Goal: Information Seeking & Learning: Learn about a topic

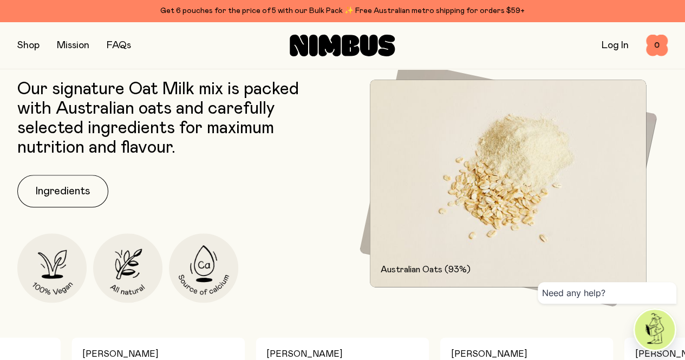
scroll to position [493, 0]
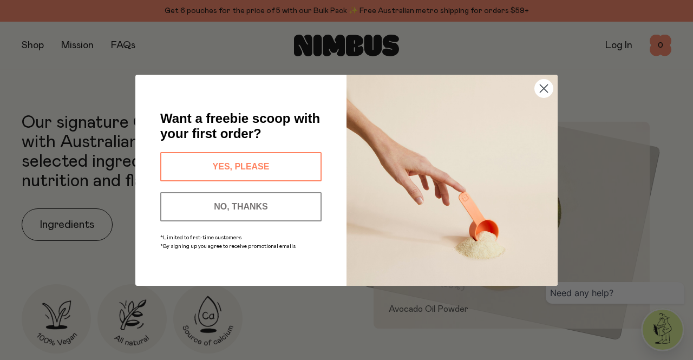
click at [541, 92] on circle "Close dialog" at bounding box center [544, 88] width 18 height 18
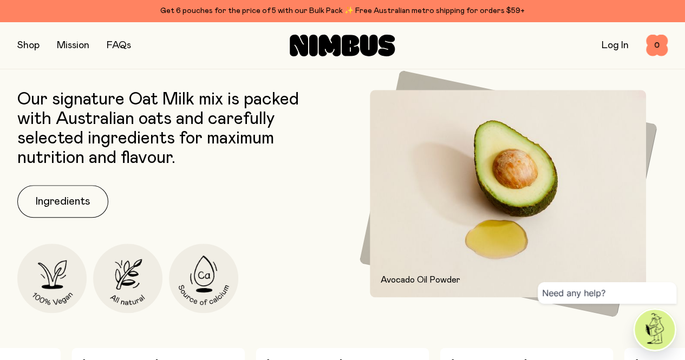
scroll to position [423, 0]
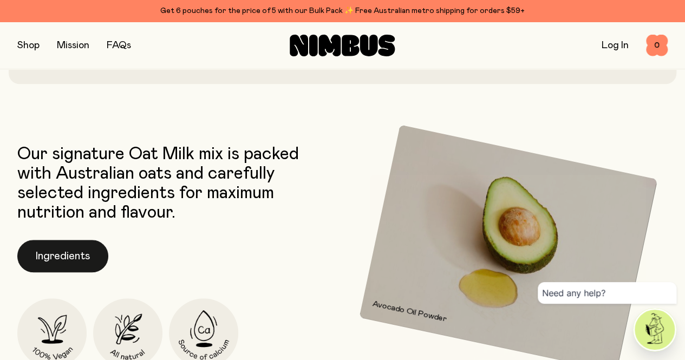
click at [60, 272] on button "Ingredients" at bounding box center [62, 256] width 91 height 32
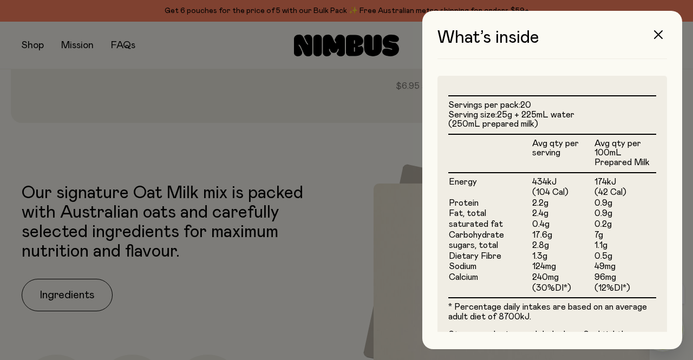
scroll to position [262, 0]
click at [455, 251] on span "Dietary Fibre" at bounding box center [475, 255] width 53 height 9
click at [654, 35] on icon "button" at bounding box center [658, 34] width 9 height 9
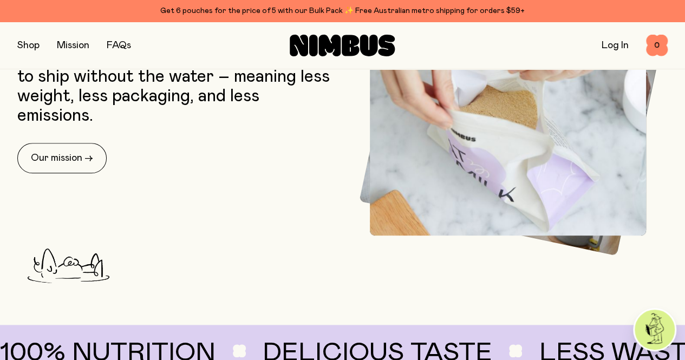
scroll to position [856, 0]
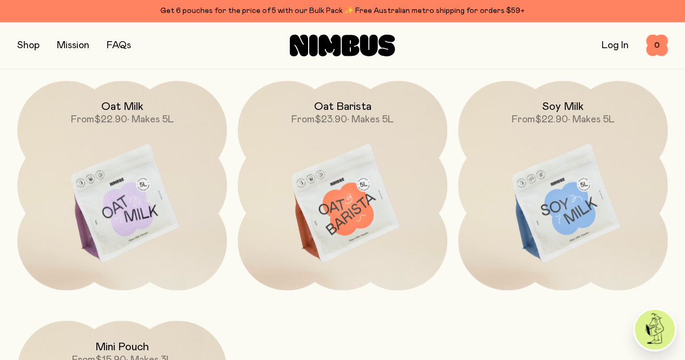
click at [555, 186] on img at bounding box center [563, 204] width 210 height 246
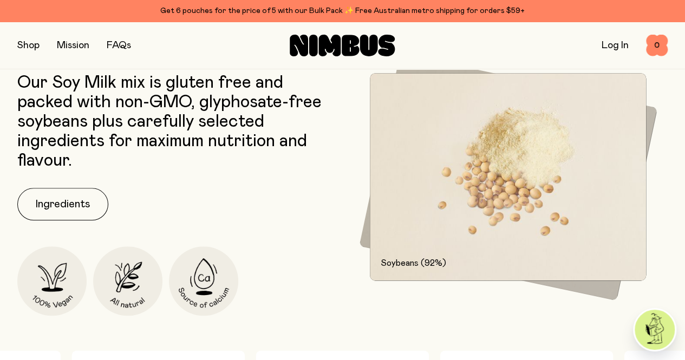
scroll to position [508, 0]
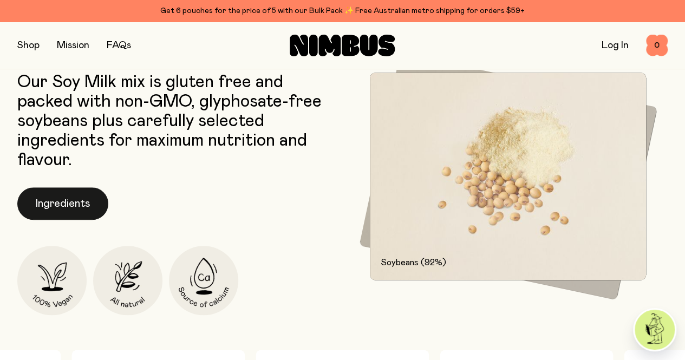
click at [84, 220] on button "Ingredients" at bounding box center [62, 203] width 91 height 32
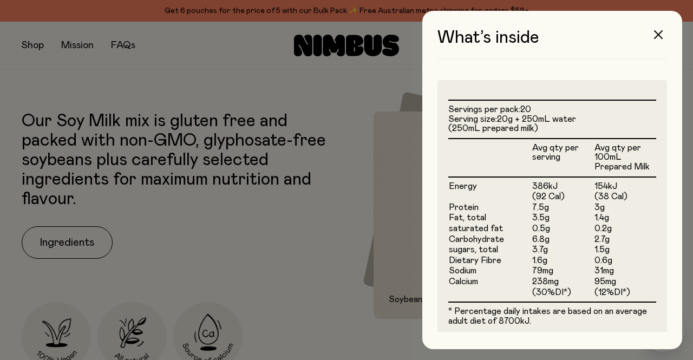
scroll to position [257, 0]
click at [658, 31] on icon "button" at bounding box center [658, 34] width 9 height 9
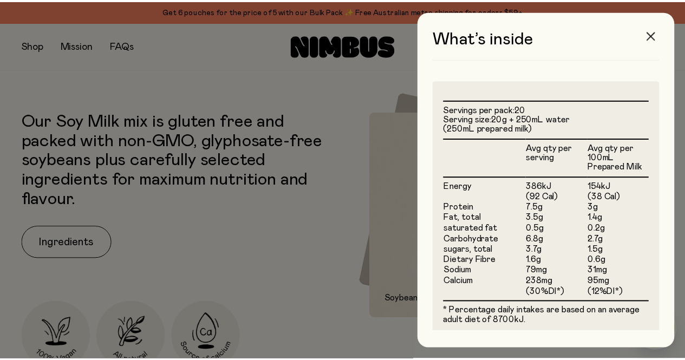
scroll to position [508, 0]
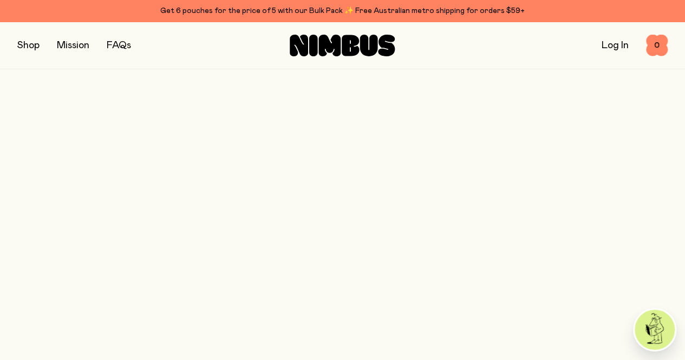
scroll to position [856, 0]
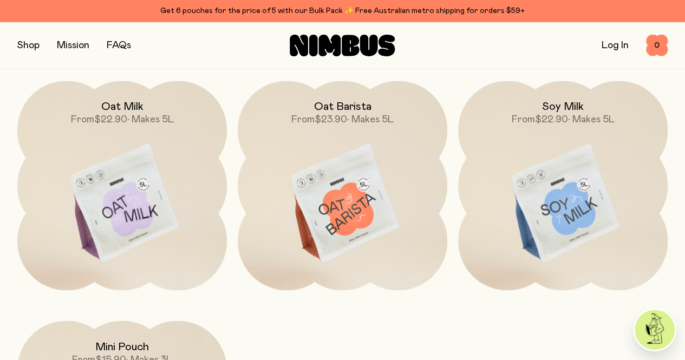
click at [334, 150] on img at bounding box center [343, 204] width 210 height 246
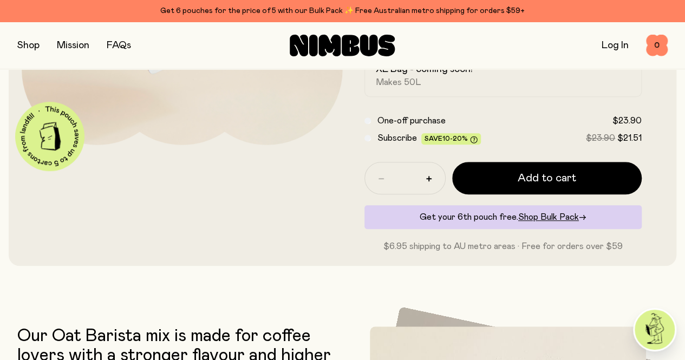
scroll to position [459, 0]
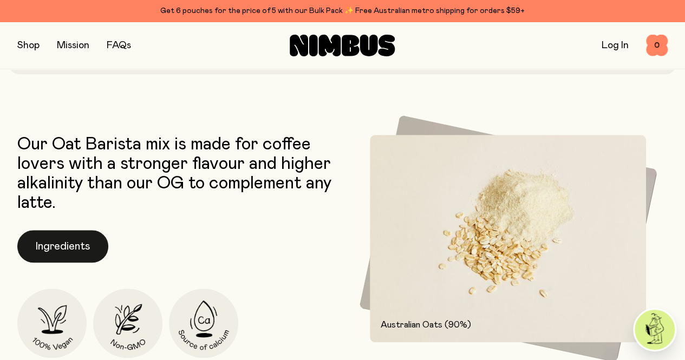
click at [92, 263] on button "Ingredients" at bounding box center [62, 246] width 91 height 32
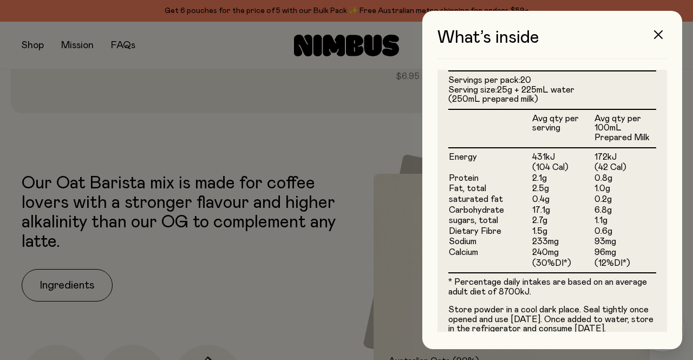
scroll to position [389, 0]
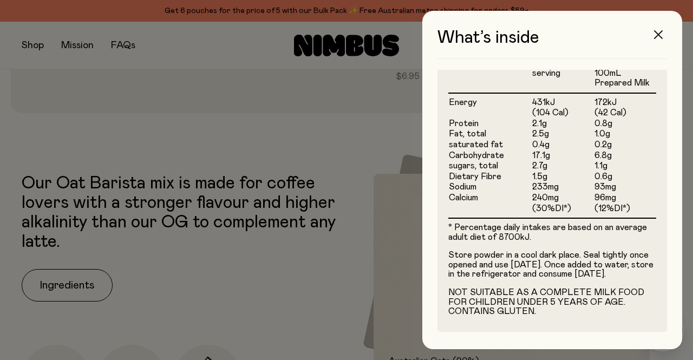
click at [657, 37] on icon "button" at bounding box center [658, 34] width 9 height 9
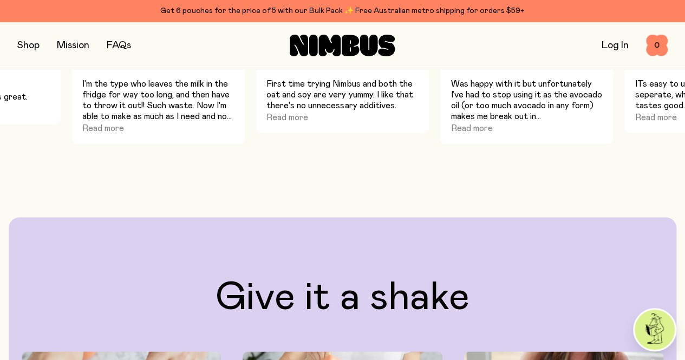
scroll to position [843, 0]
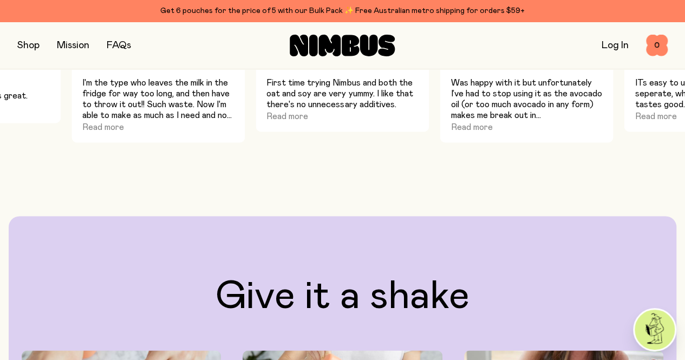
click at [537, 121] on p "Was happy with it but unfortunately I’ve had to stop using it as the avocado oi…" at bounding box center [527, 98] width 152 height 43
click at [480, 134] on button "Read more" at bounding box center [472, 127] width 42 height 13
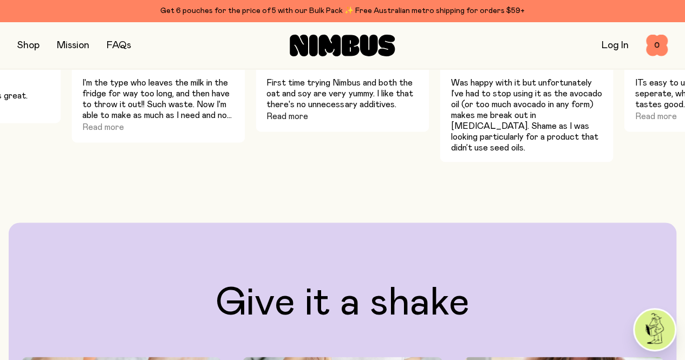
click at [298, 123] on button "Read more" at bounding box center [287, 116] width 42 height 13
click at [106, 134] on button "Read more" at bounding box center [103, 127] width 42 height 13
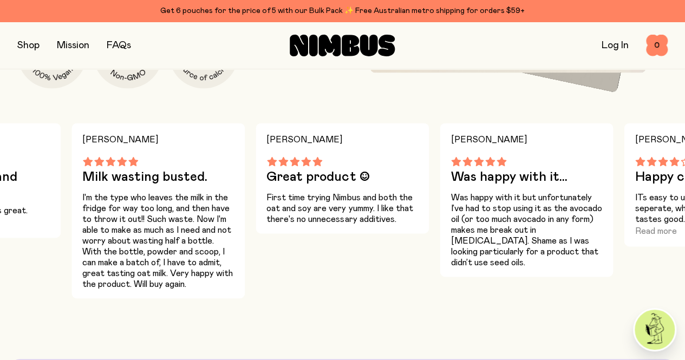
scroll to position [768, 0]
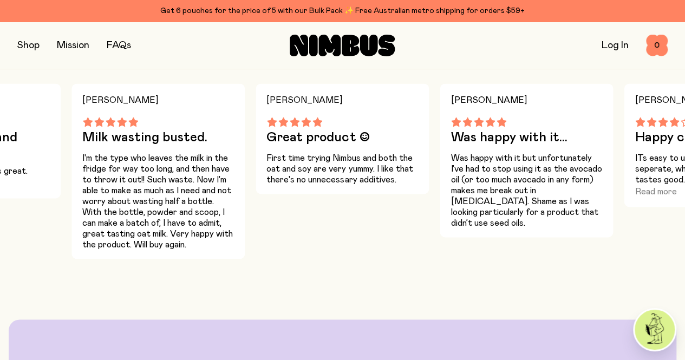
drag, startPoint x: 658, startPoint y: 333, endPoint x: 471, endPoint y: 333, distance: 186.3
click at [471, 259] on div "[PERSON_NAME] Was happy with it... Was happy with it but unfortunately I’ve had…" at bounding box center [526, 170] width 173 height 175
click at [652, 323] on img at bounding box center [655, 330] width 40 height 40
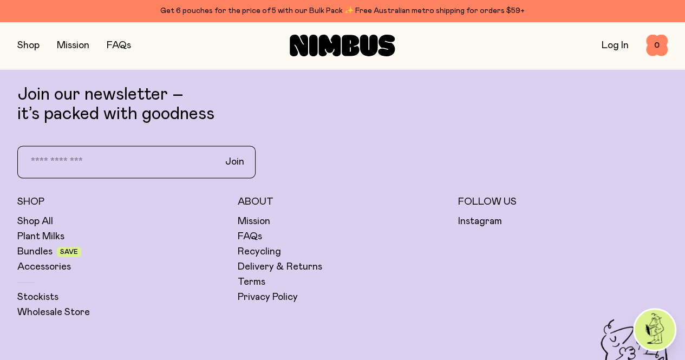
scroll to position [2716, 0]
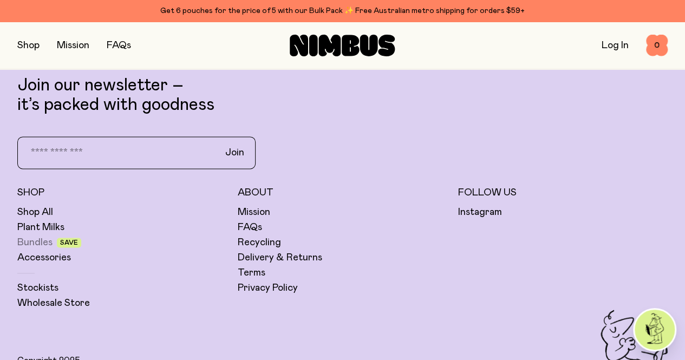
click at [53, 236] on link "Bundles" at bounding box center [34, 242] width 35 height 13
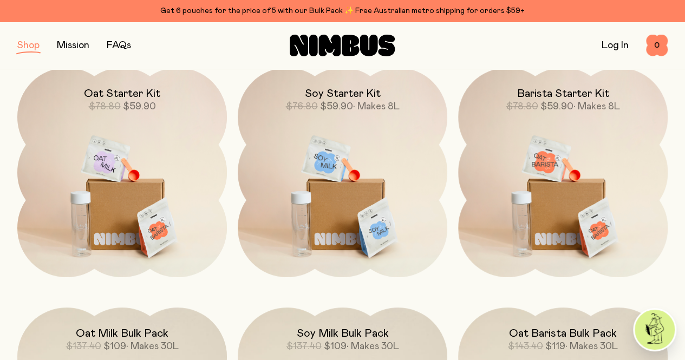
scroll to position [168, 0]
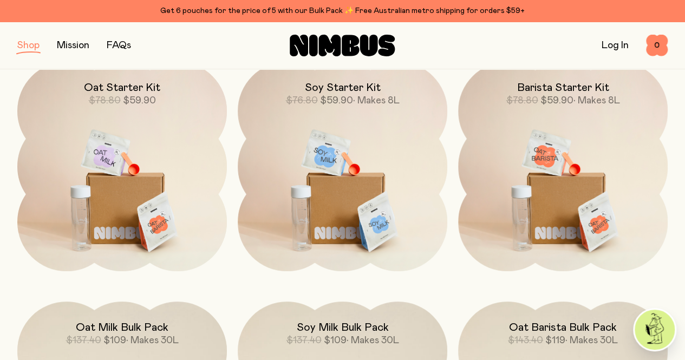
click at [119, 50] on link "FAQs" at bounding box center [119, 46] width 24 height 10
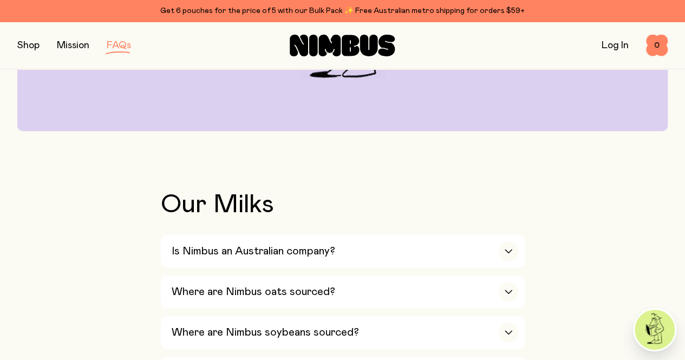
scroll to position [255, 0]
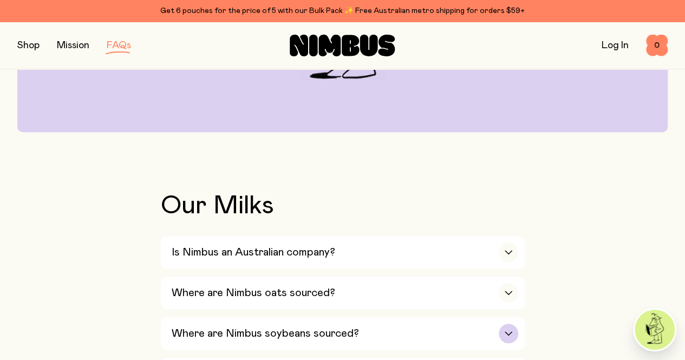
click at [237, 327] on h3 "Where are Nimbus soybeans sourced?" at bounding box center [265, 333] width 187 height 13
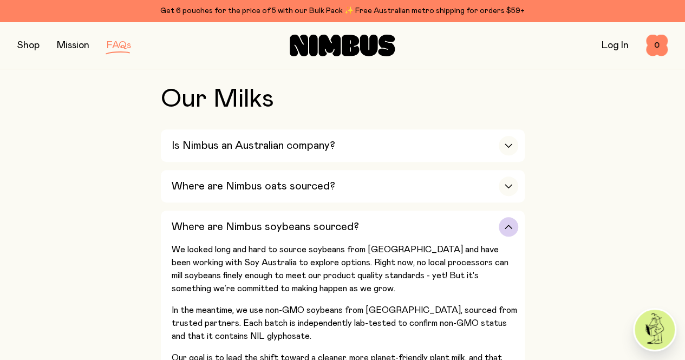
scroll to position [362, 0]
click at [317, 220] on h3 "Where are Nimbus soybeans sourced?" at bounding box center [265, 226] width 187 height 13
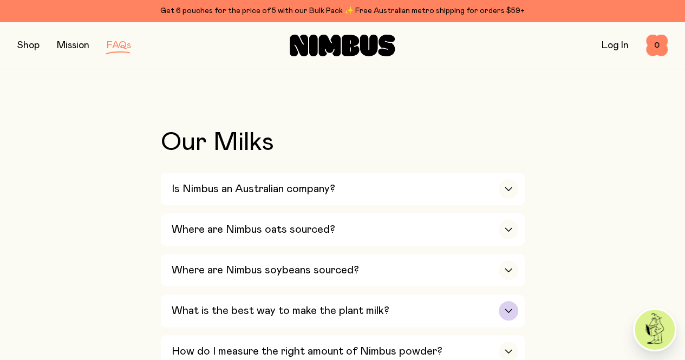
scroll to position [317, 0]
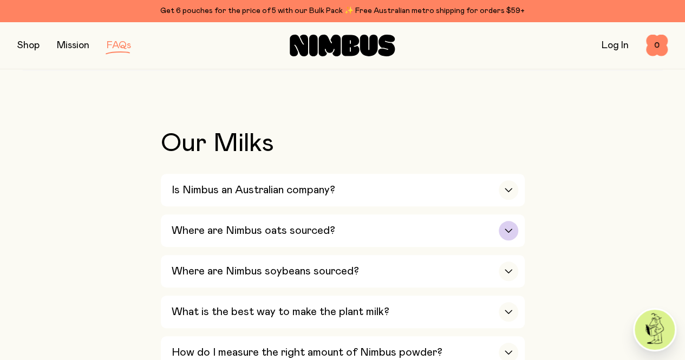
click at [303, 214] on div "Where are Nimbus oats sourced?" at bounding box center [345, 230] width 347 height 32
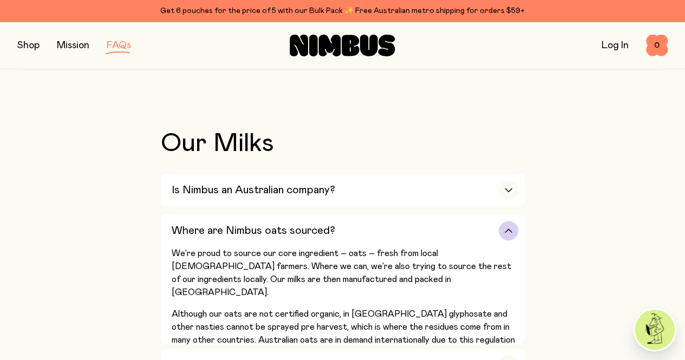
click at [303, 214] on div "Where are Nimbus oats sourced?" at bounding box center [345, 230] width 347 height 32
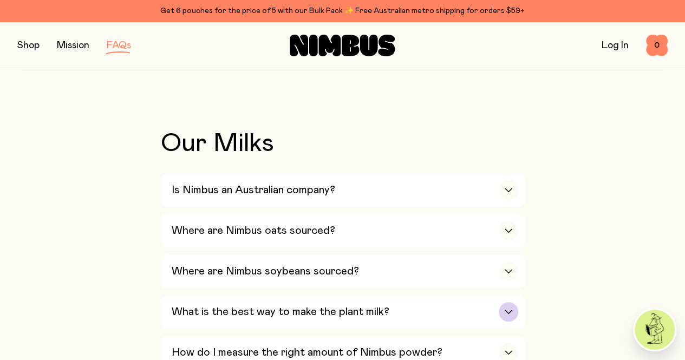
click at [275, 305] on h3 "What is the best way to make the plant milk?" at bounding box center [281, 311] width 218 height 13
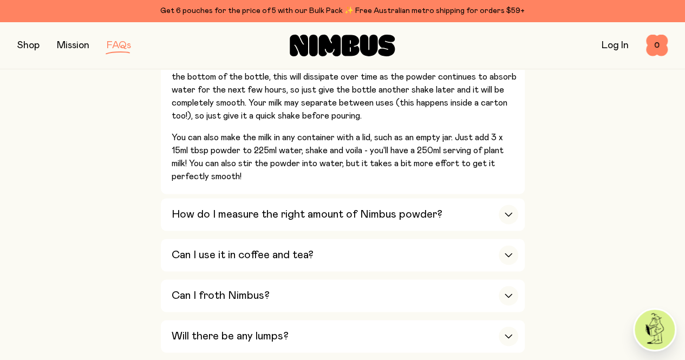
scroll to position [648, 0]
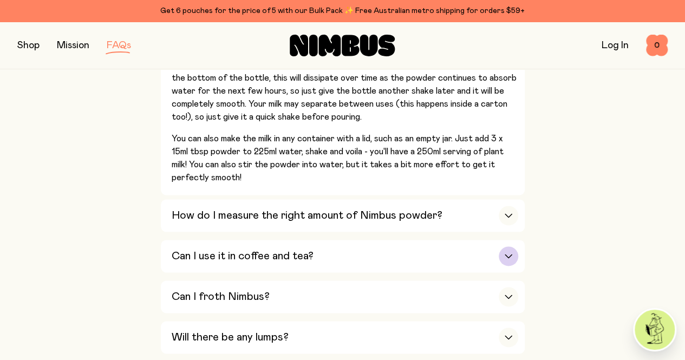
click at [282, 240] on div "Can I use it in coffee and tea?" at bounding box center [345, 256] width 347 height 32
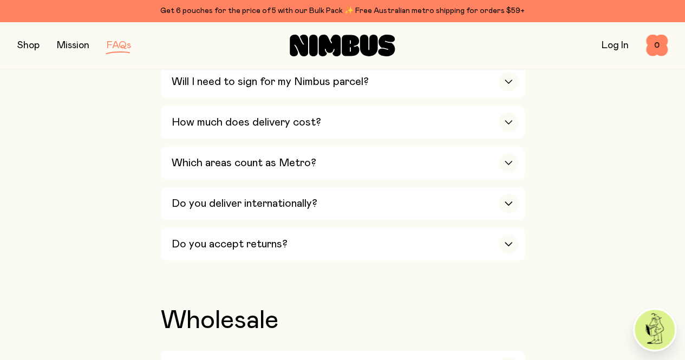
scroll to position [2073, 0]
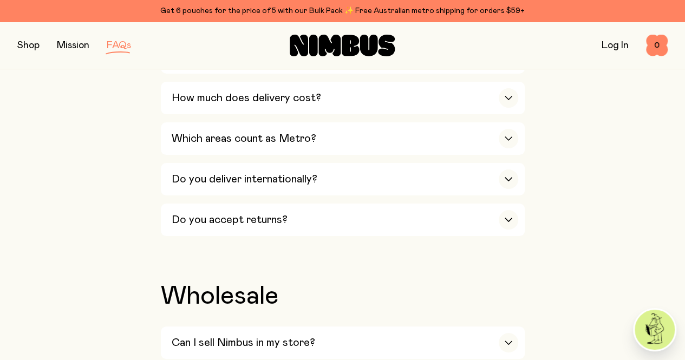
click at [36, 49] on button "button" at bounding box center [28, 45] width 22 height 15
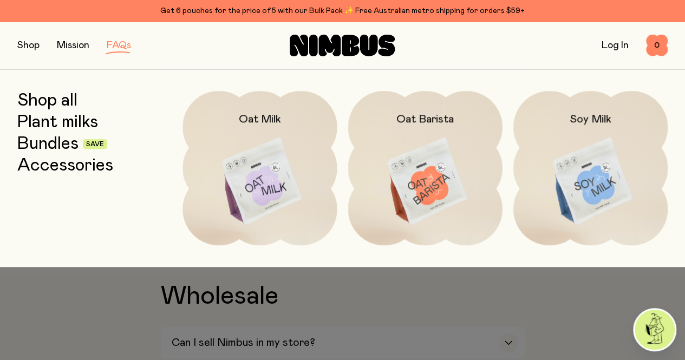
click at [366, 197] on img at bounding box center [425, 181] width 154 height 181
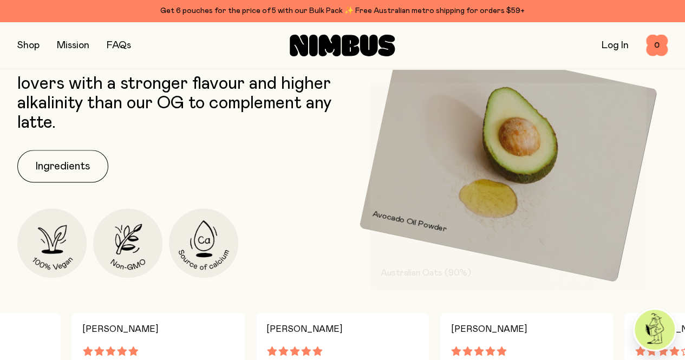
scroll to position [539, 0]
